Goal: Information Seeking & Learning: Understand process/instructions

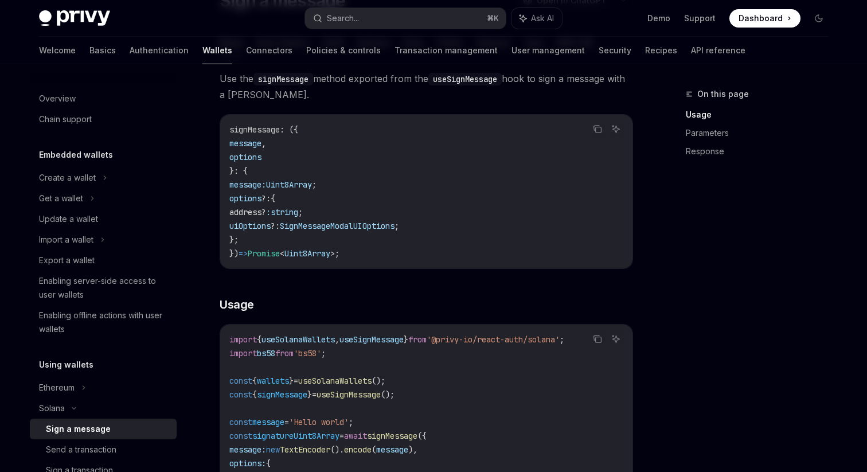
scroll to position [112, 0]
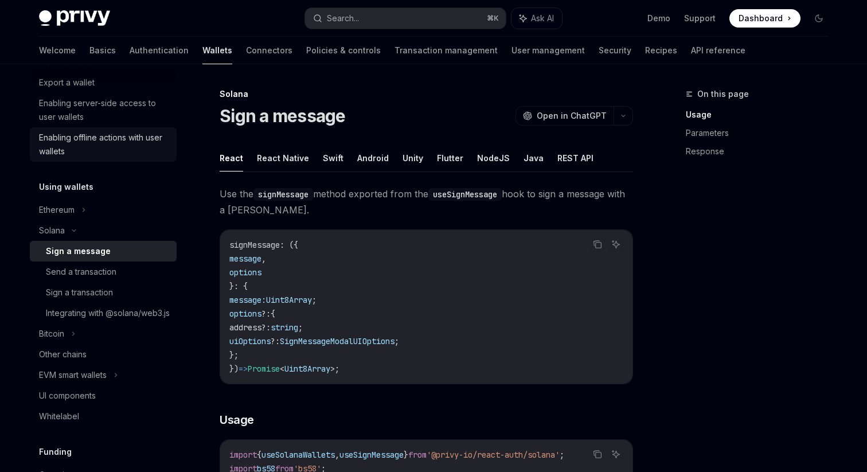
scroll to position [188, 0]
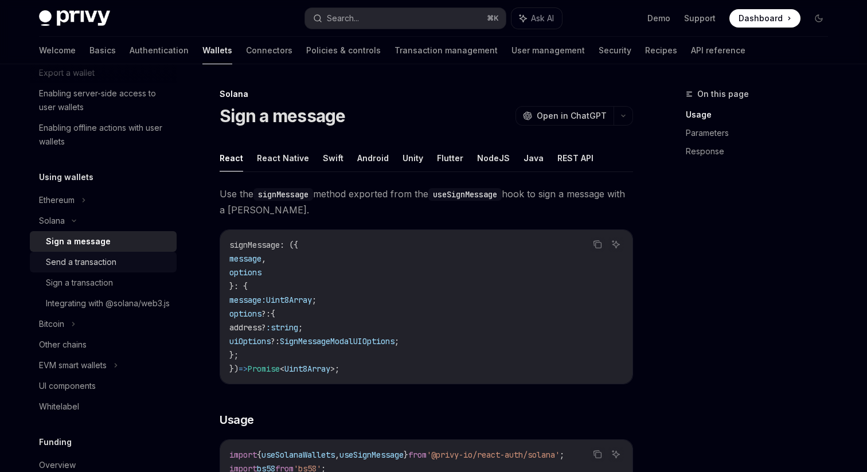
click at [124, 262] on div "Send a transaction" at bounding box center [108, 262] width 124 height 14
type textarea "*"
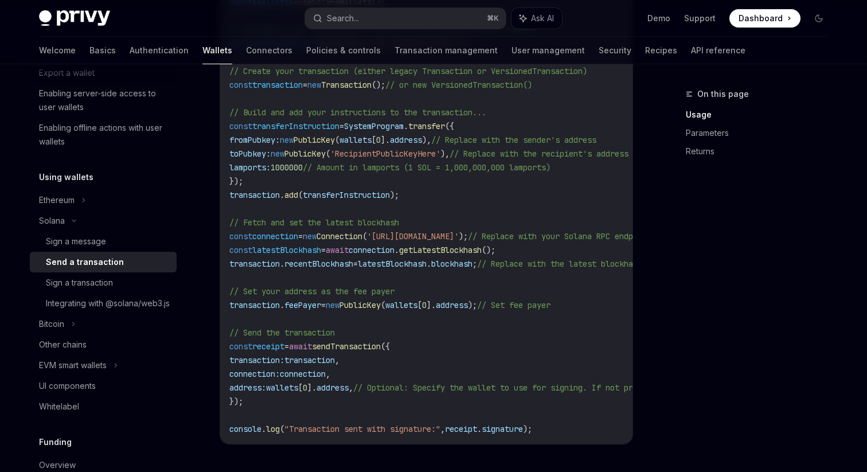
scroll to position [586, 0]
